Goal: Information Seeking & Learning: Find specific page/section

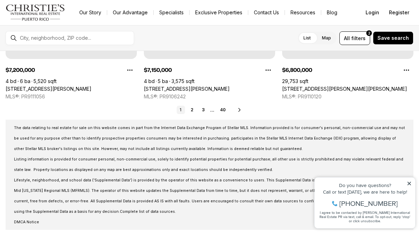
click at [411, 182] on icon at bounding box center [409, 183] width 5 height 5
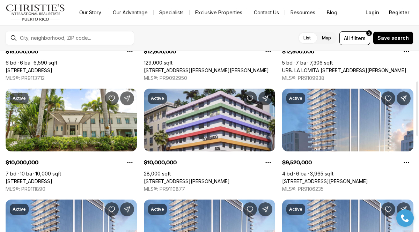
scroll to position [98, 0]
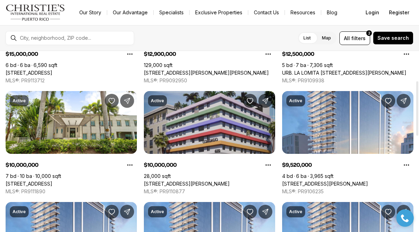
click at [222, 181] on link "[STREET_ADDRESS][PERSON_NAME]" at bounding box center [187, 184] width 86 height 6
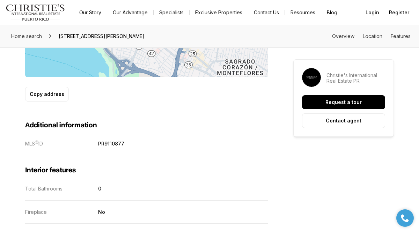
scroll to position [510, 0]
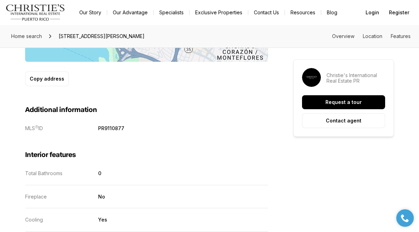
click at [107, 127] on p "PR9110877" at bounding box center [111, 128] width 26 height 6
copy p "PR9110877"
